Goal: Task Accomplishment & Management: Manage account settings

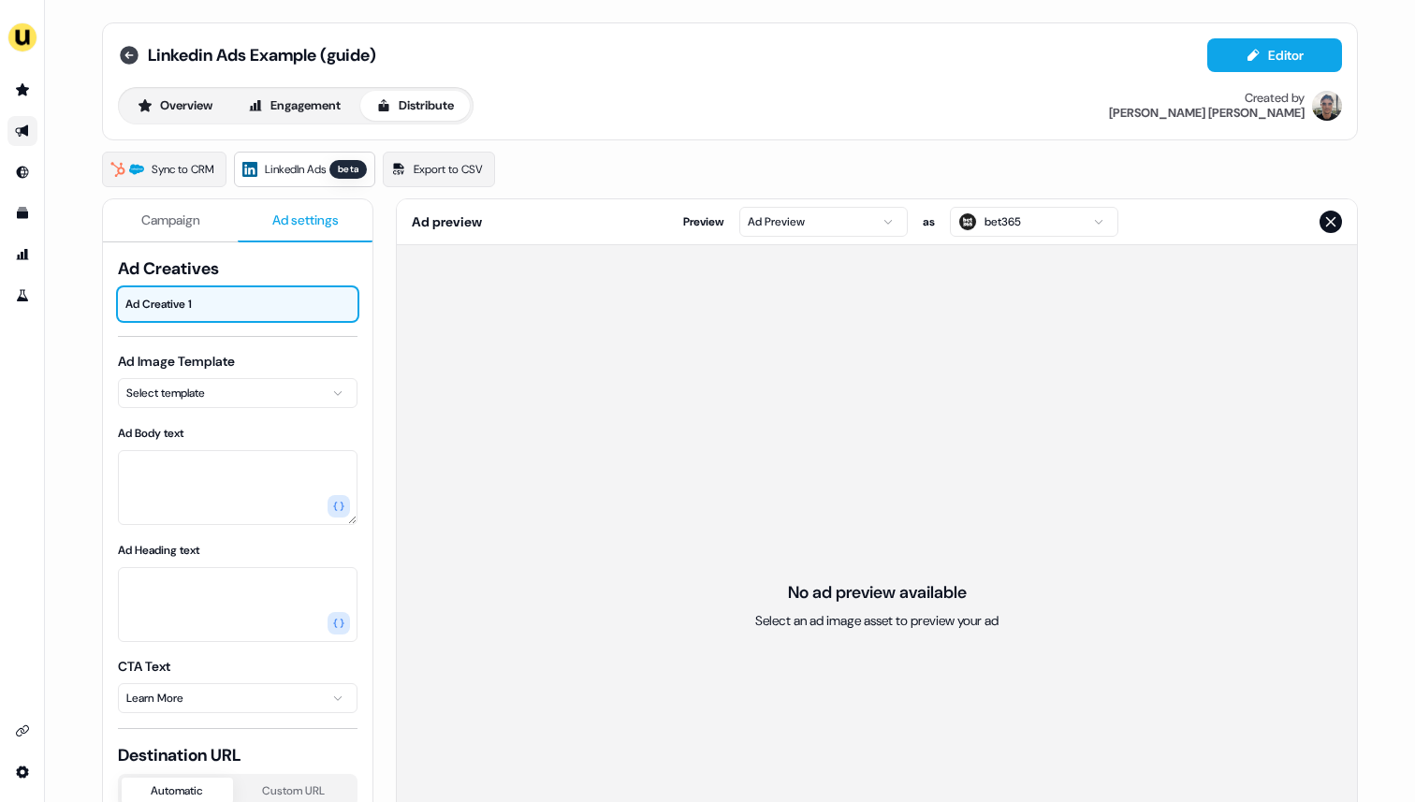
click at [127, 47] on icon at bounding box center [129, 55] width 19 height 19
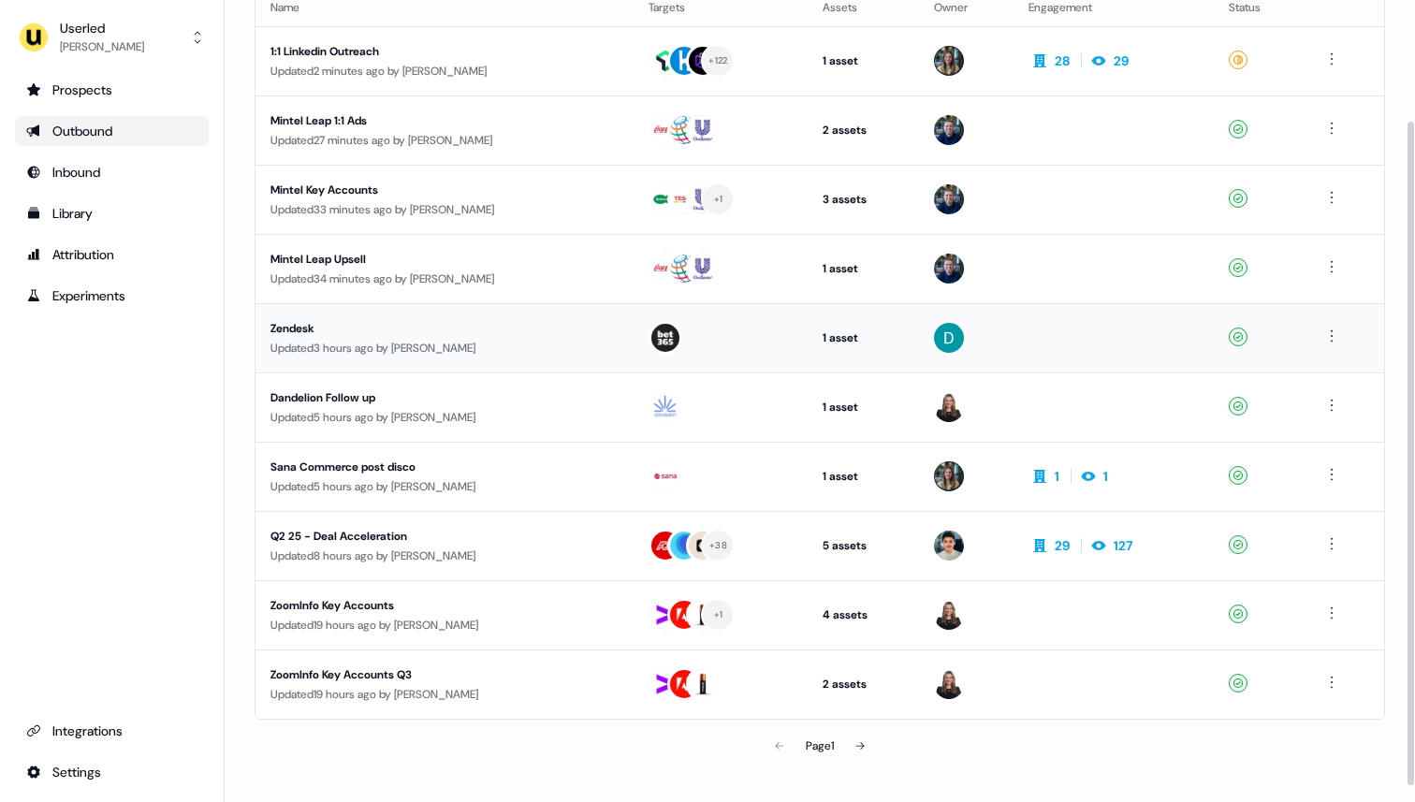
scroll to position [165, 0]
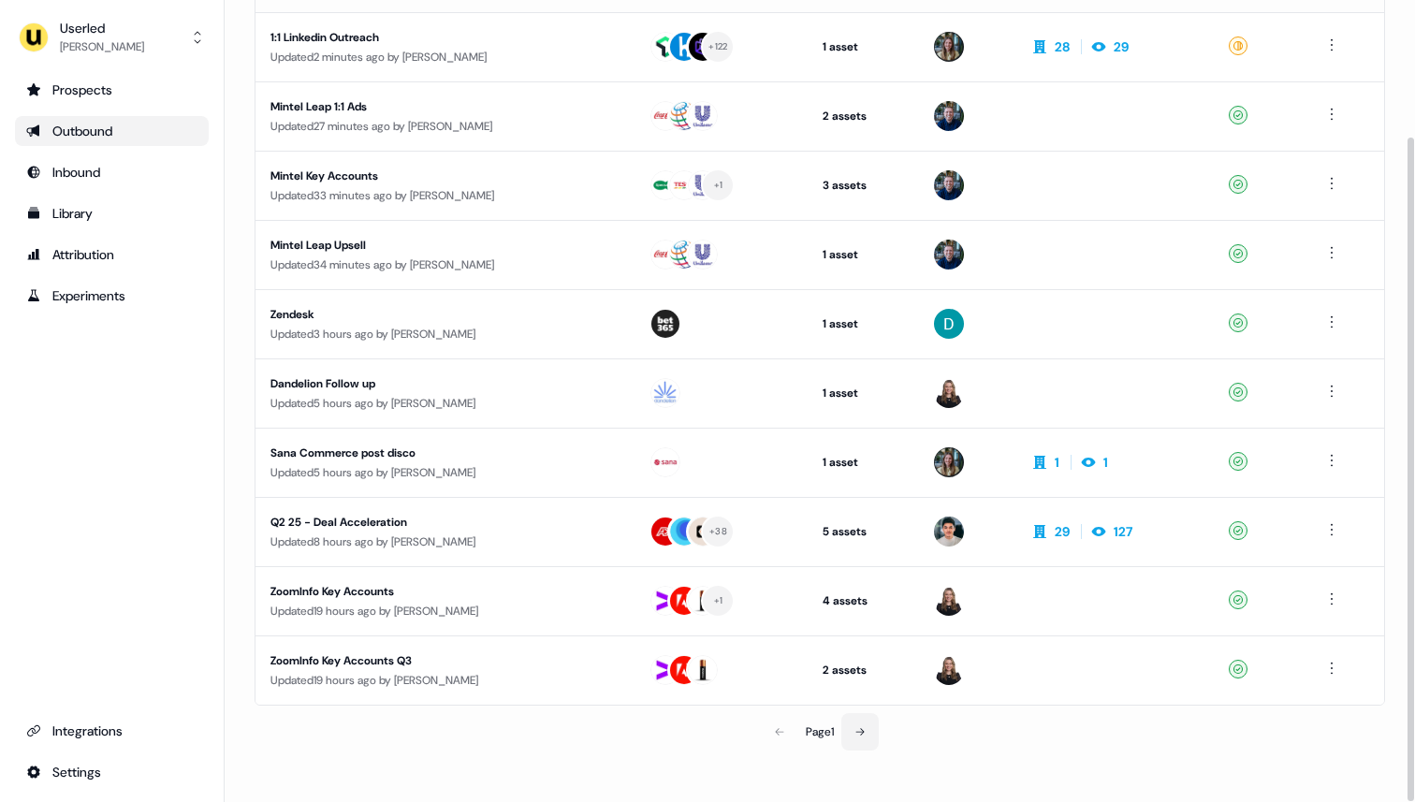
click at [857, 735] on icon at bounding box center [859, 731] width 11 height 11
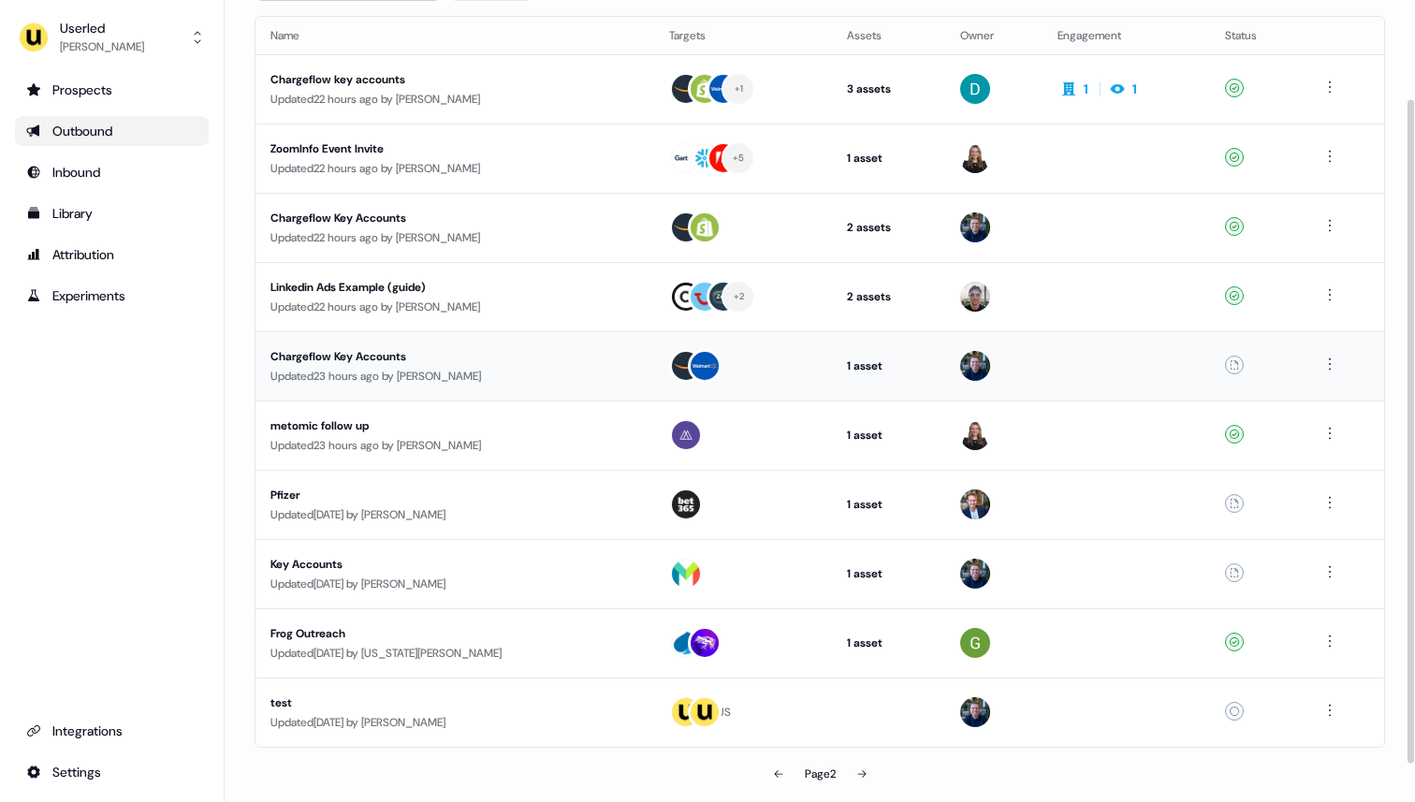
scroll to position [119, 0]
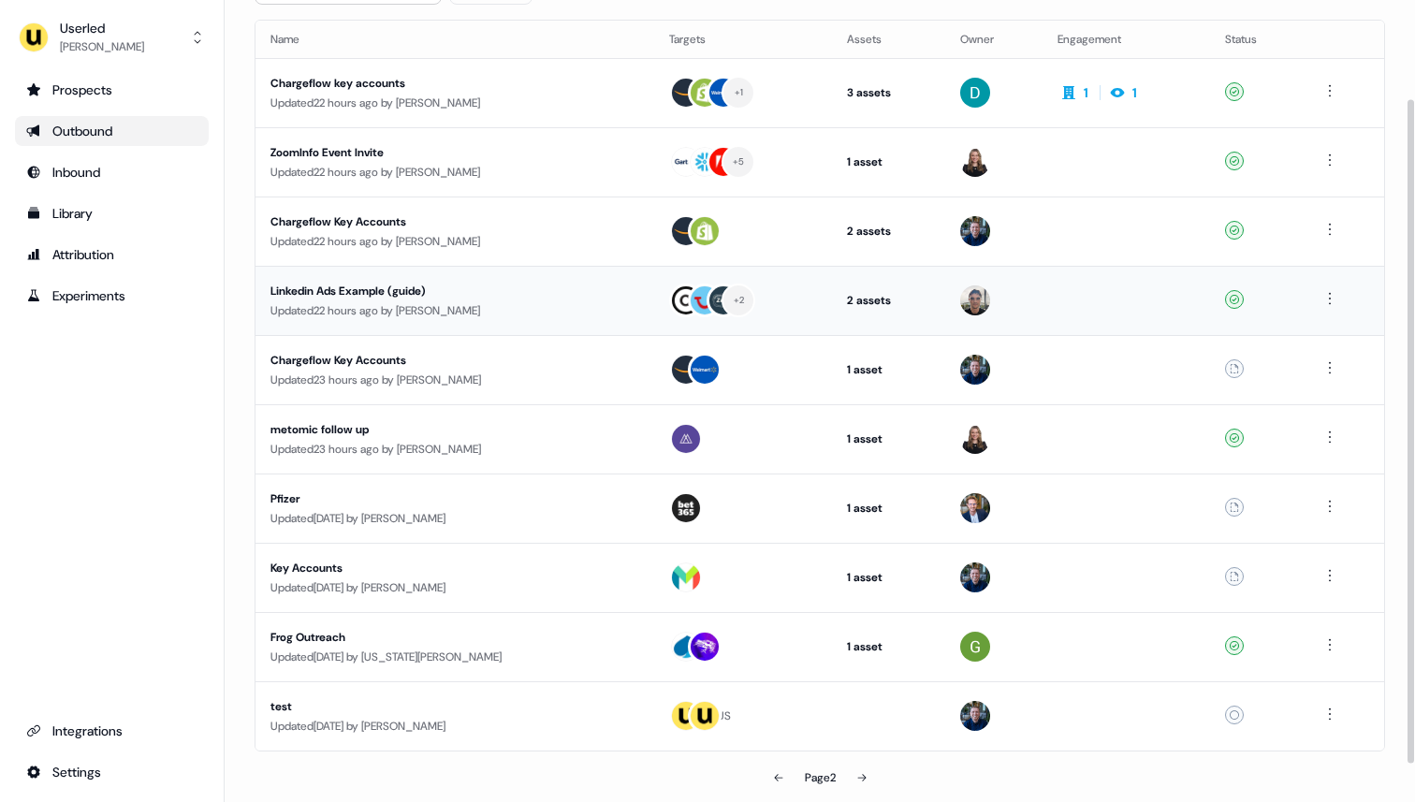
click at [586, 308] on div "Updated 22 hours ago by Ryan Hennessy" at bounding box center [454, 310] width 369 height 19
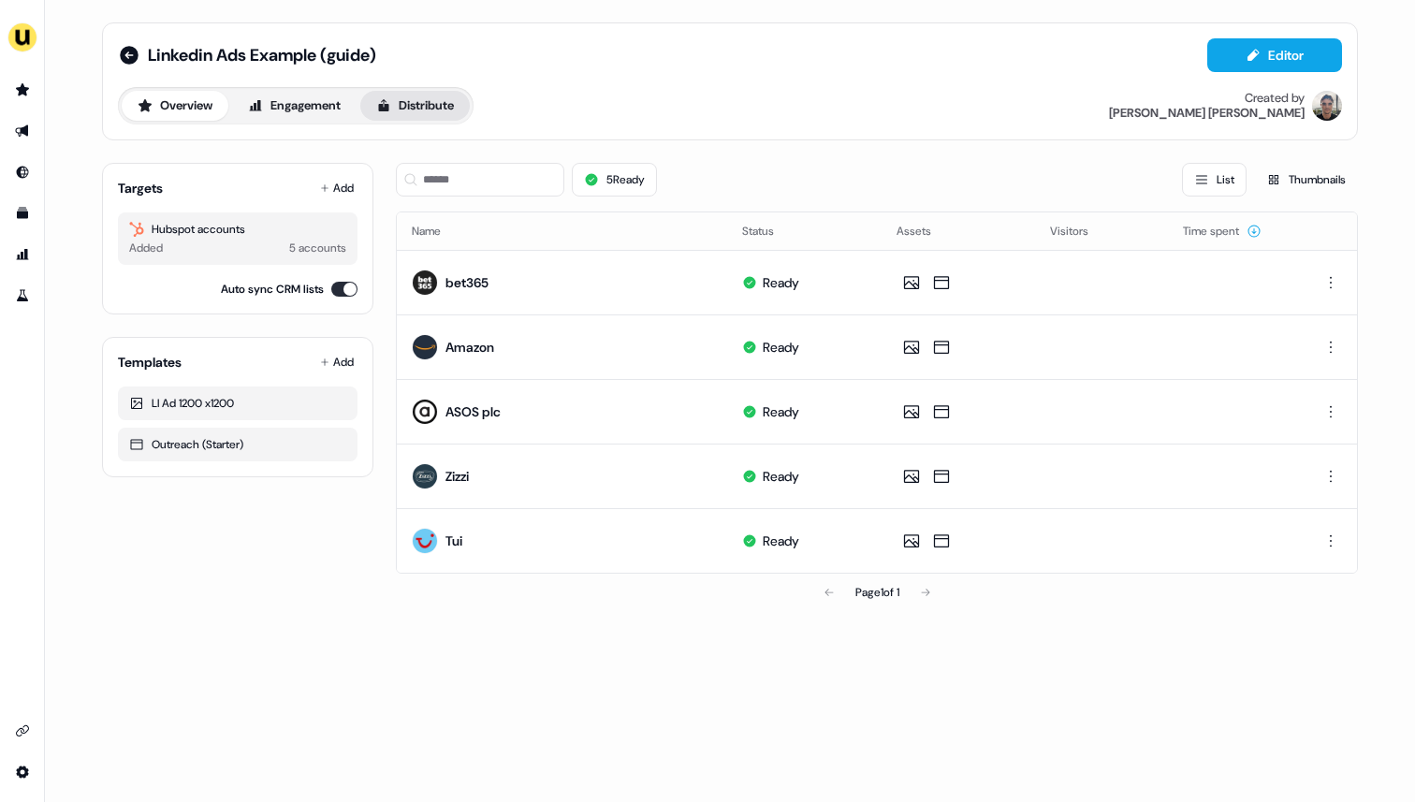
click at [427, 106] on button "Distribute" at bounding box center [414, 106] width 109 height 30
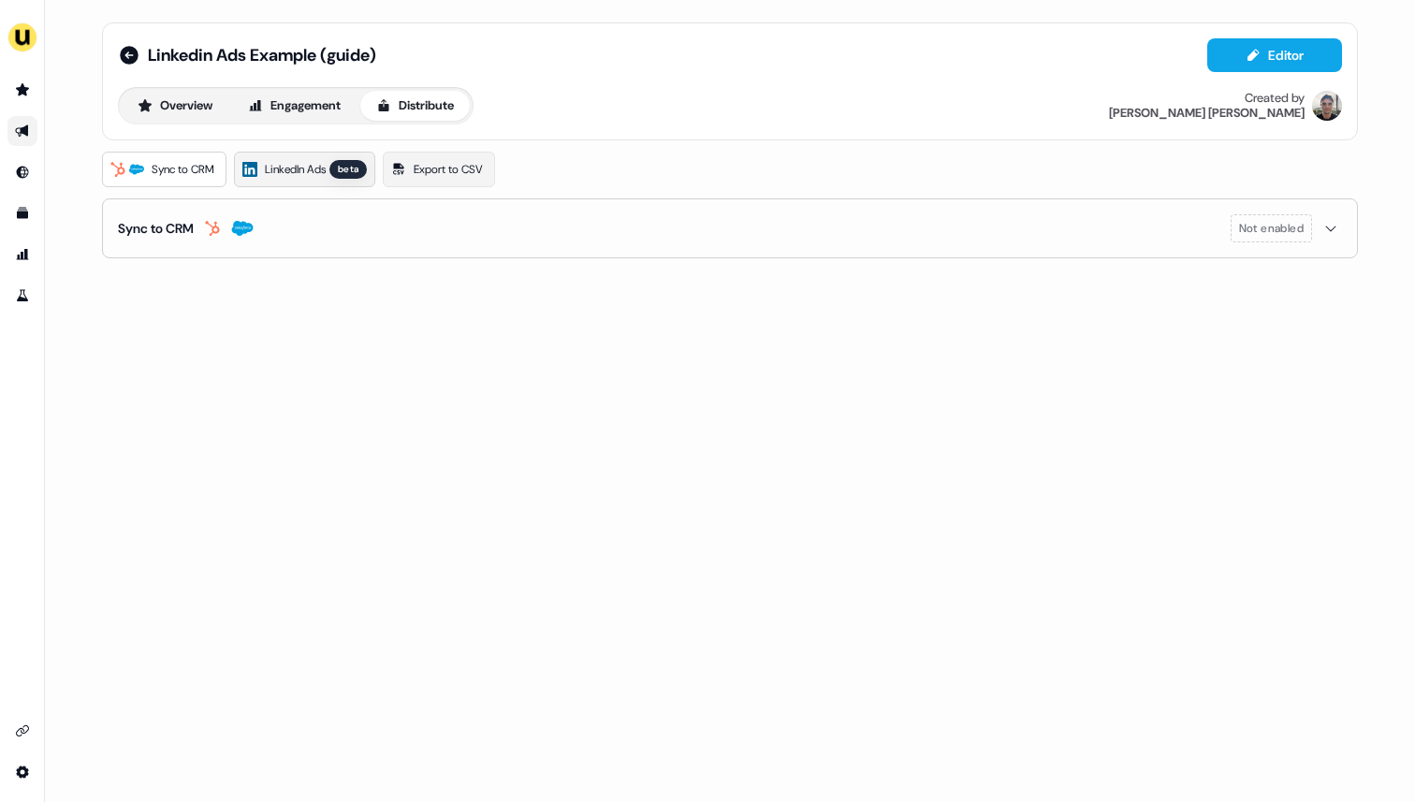
click at [293, 171] on span "LinkedIn Ads" at bounding box center [295, 169] width 61 height 19
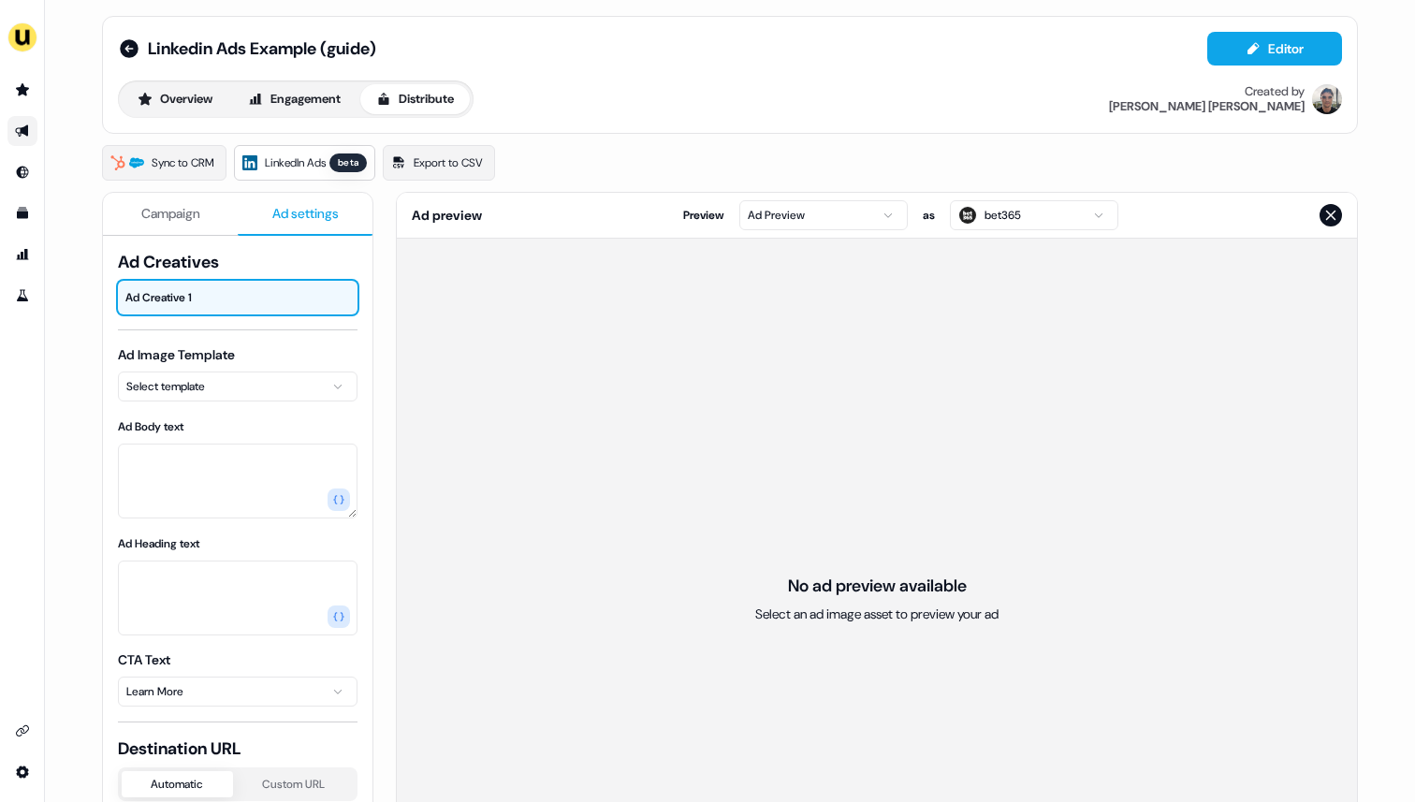
click at [288, 224] on button "Ad settings" at bounding box center [305, 214] width 135 height 43
click at [246, 377] on html "For the best experience switch devices to a bigger screen. Go to Userled.io Lin…" at bounding box center [707, 401] width 1415 height 802
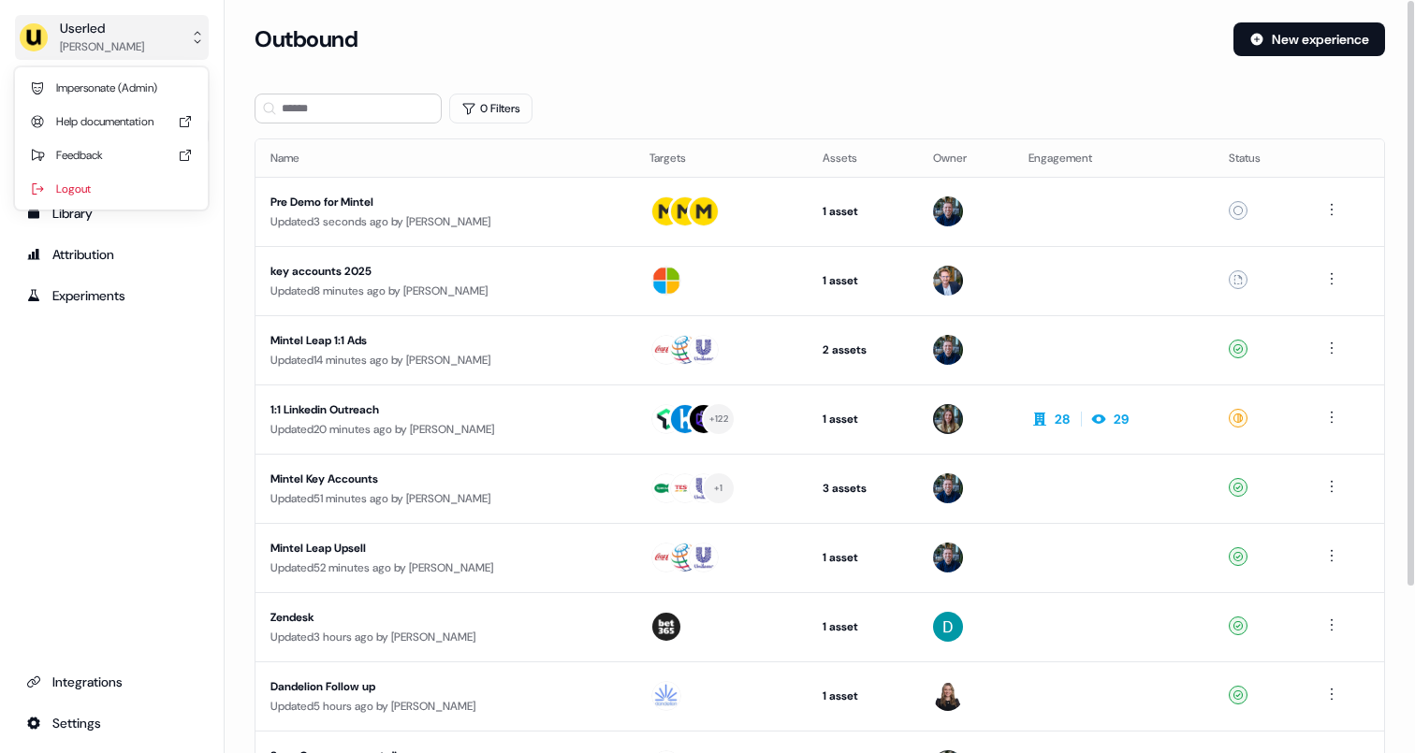
click at [138, 45] on div "[PERSON_NAME]" at bounding box center [102, 46] width 84 height 19
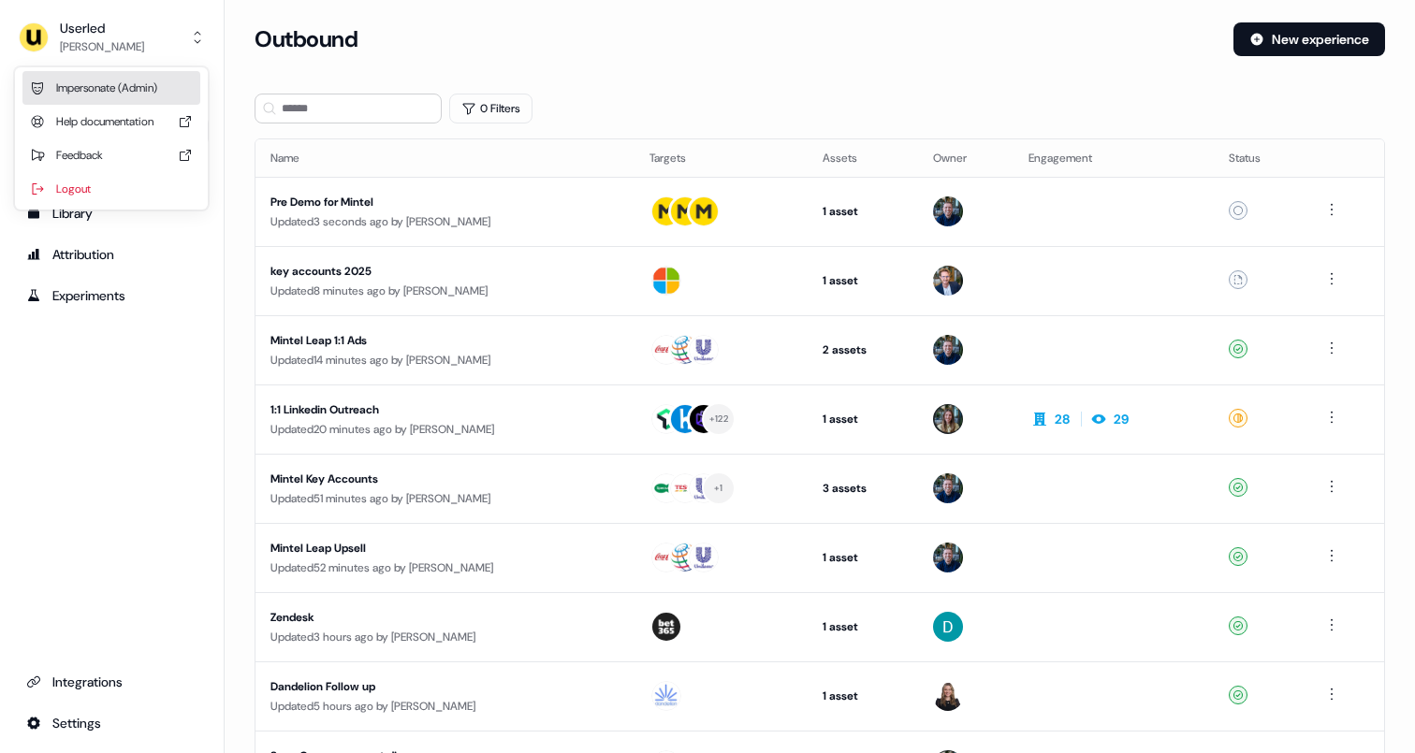
click at [132, 90] on div "Impersonate (Admin)" at bounding box center [111, 88] width 178 height 34
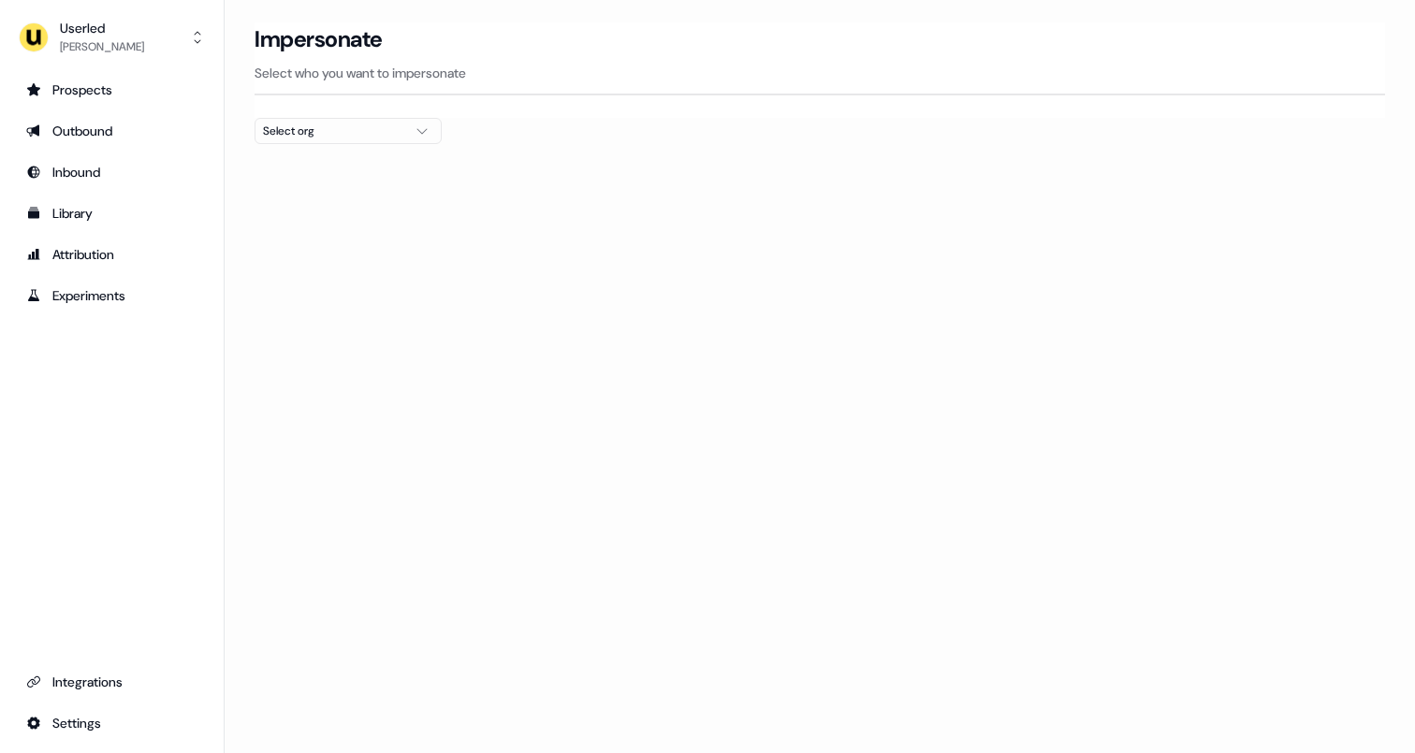
click at [348, 130] on div "Select org" at bounding box center [333, 131] width 140 height 19
type input "***"
click at [315, 201] on div "Go1 [GEOGRAPHIC_DATA]" at bounding box center [347, 198] width 185 height 30
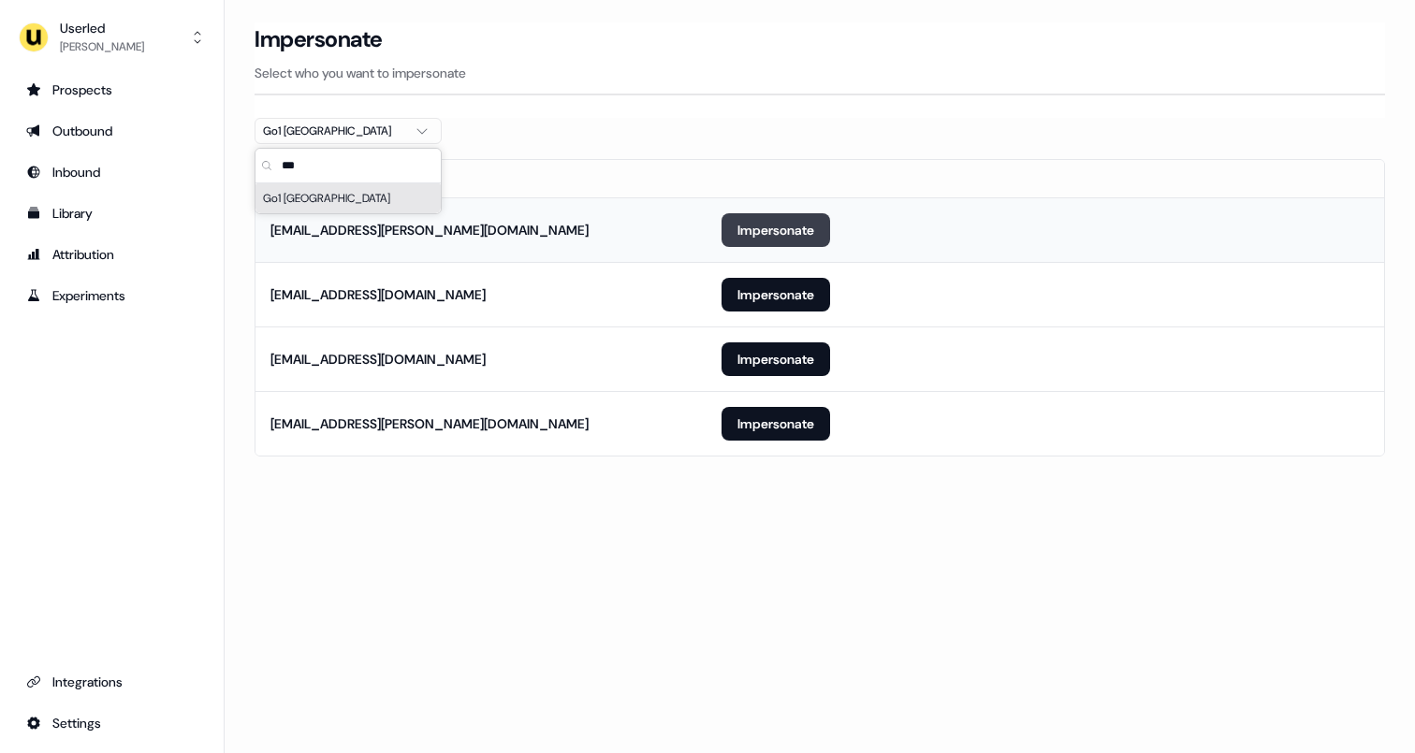
click at [786, 224] on button "Impersonate" at bounding box center [775, 230] width 109 height 34
